Goal: Information Seeking & Learning: Learn about a topic

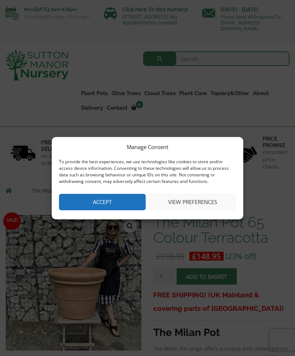
click at [126, 207] on button "Accept" at bounding box center [102, 202] width 87 height 16
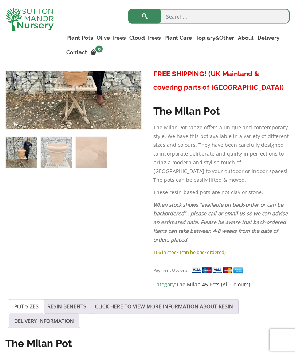
scroll to position [202, 0]
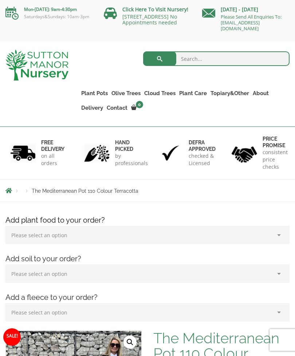
click at [195, 59] on input "search" at bounding box center [216, 58] width 147 height 15
type input "Terracotta pit"
click at [160, 59] on button "submit" at bounding box center [159, 58] width 33 height 15
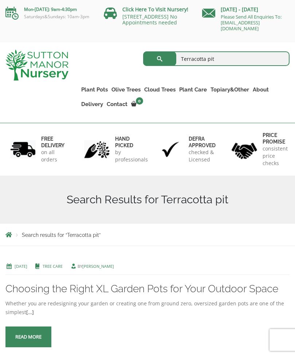
click at [221, 56] on input "Terracotta pit" at bounding box center [216, 58] width 147 height 15
click at [246, 57] on input "Terracotta pit" at bounding box center [216, 58] width 147 height 15
type input "Terracott pot"
click at [164, 57] on button "submit" at bounding box center [159, 58] width 33 height 15
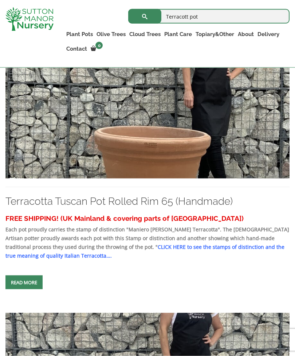
scroll to position [205, 0]
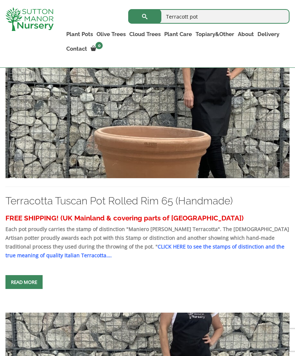
click at [24, 282] on span at bounding box center [24, 282] width 0 height 0
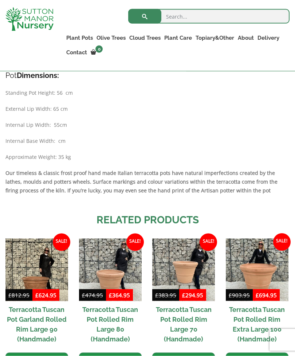
scroll to position [387, 0]
